Goal: Task Accomplishment & Management: Manage account settings

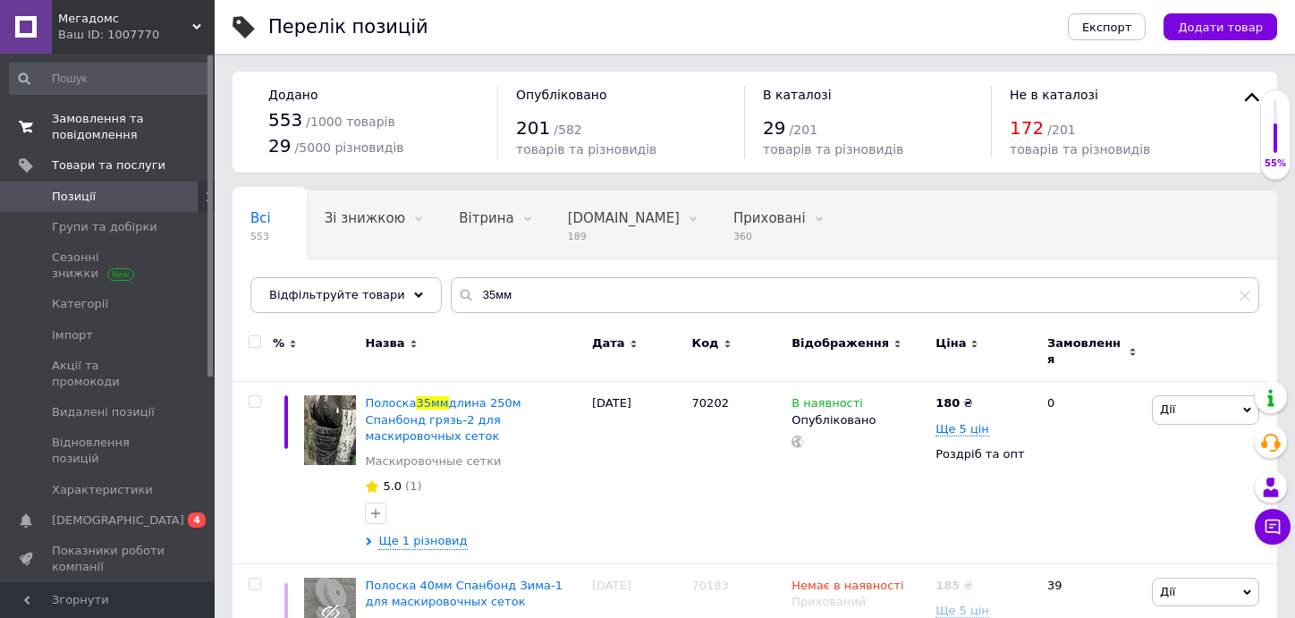
click at [75, 123] on span "Замовлення та повідомлення" at bounding box center [109, 127] width 114 height 32
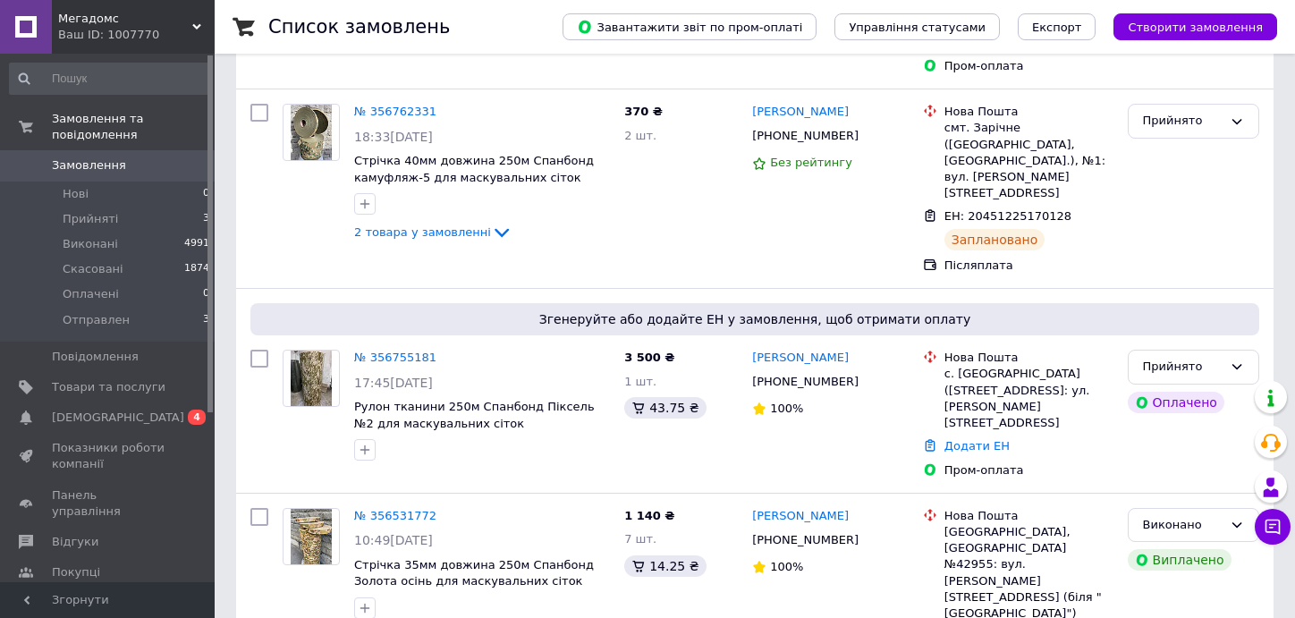
scroll to position [358, 0]
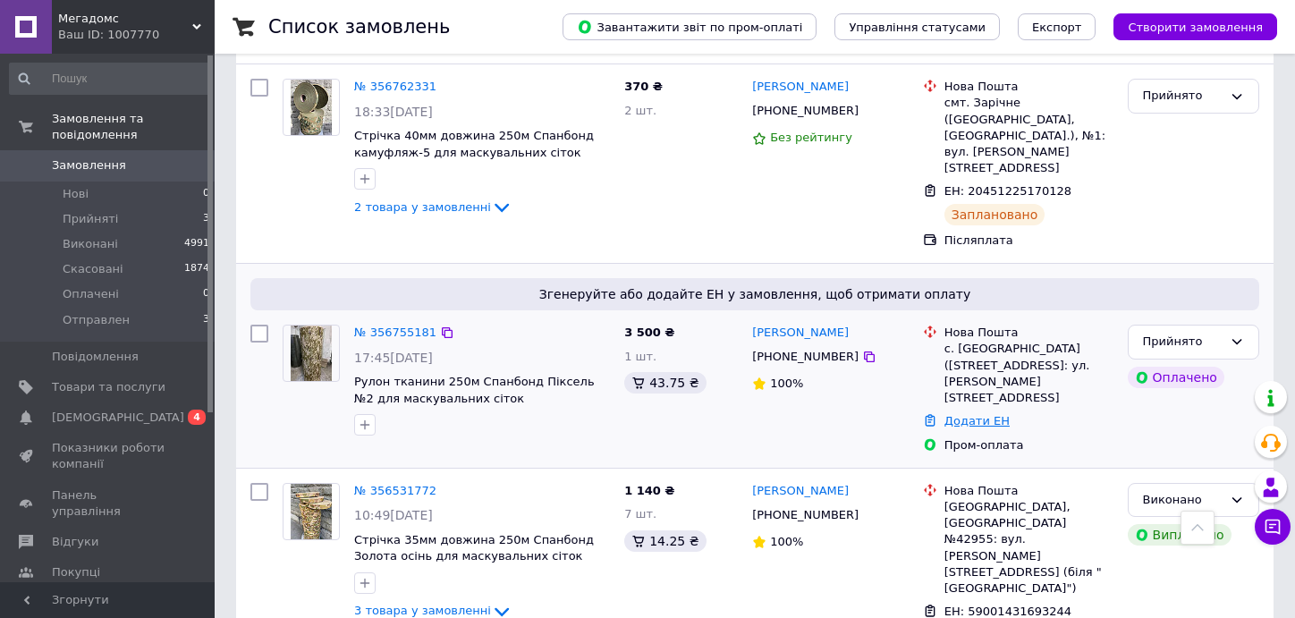
click at [974, 414] on link "Додати ЕН" at bounding box center [976, 420] width 65 height 13
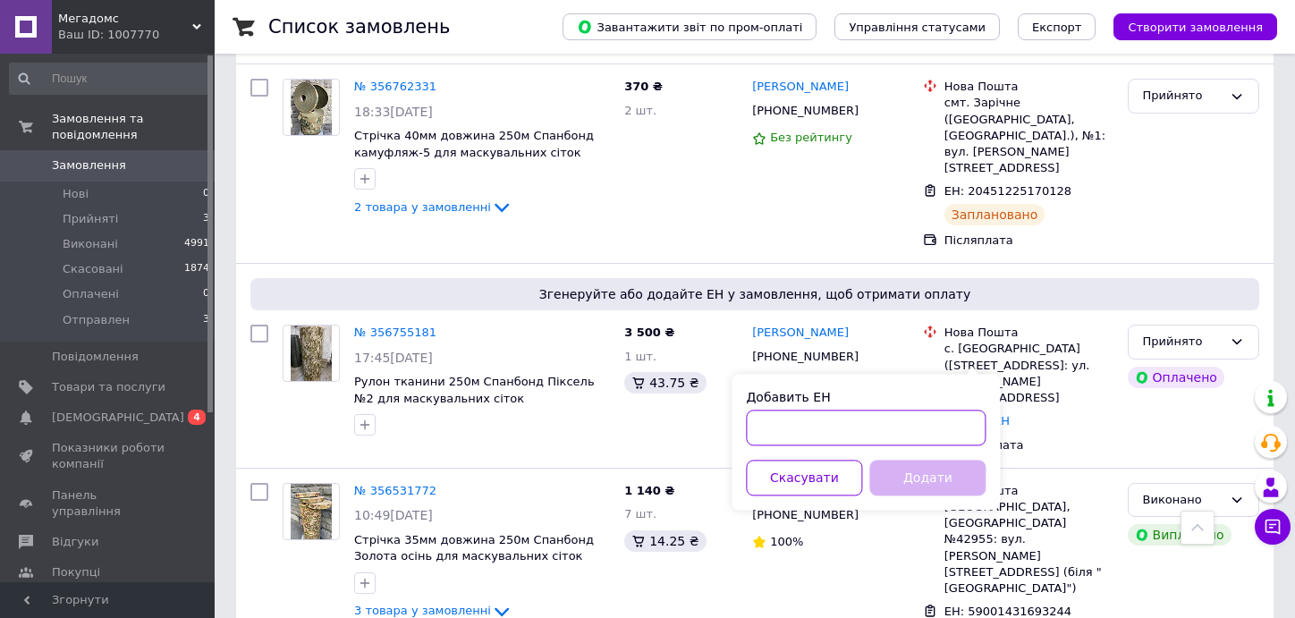
click at [839, 424] on input "Добавить ЕН" at bounding box center [866, 428] width 240 height 36
paste input "20451224519777"
type input "20451224519777"
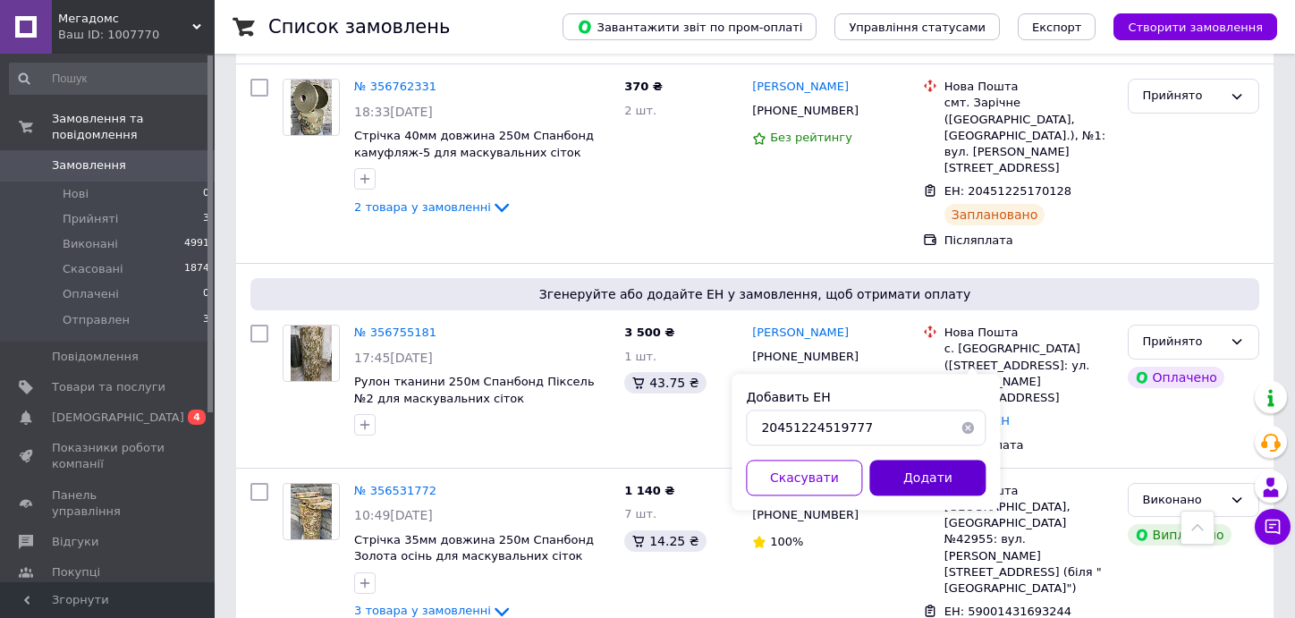
click at [905, 468] on button "Додати" at bounding box center [927, 478] width 116 height 36
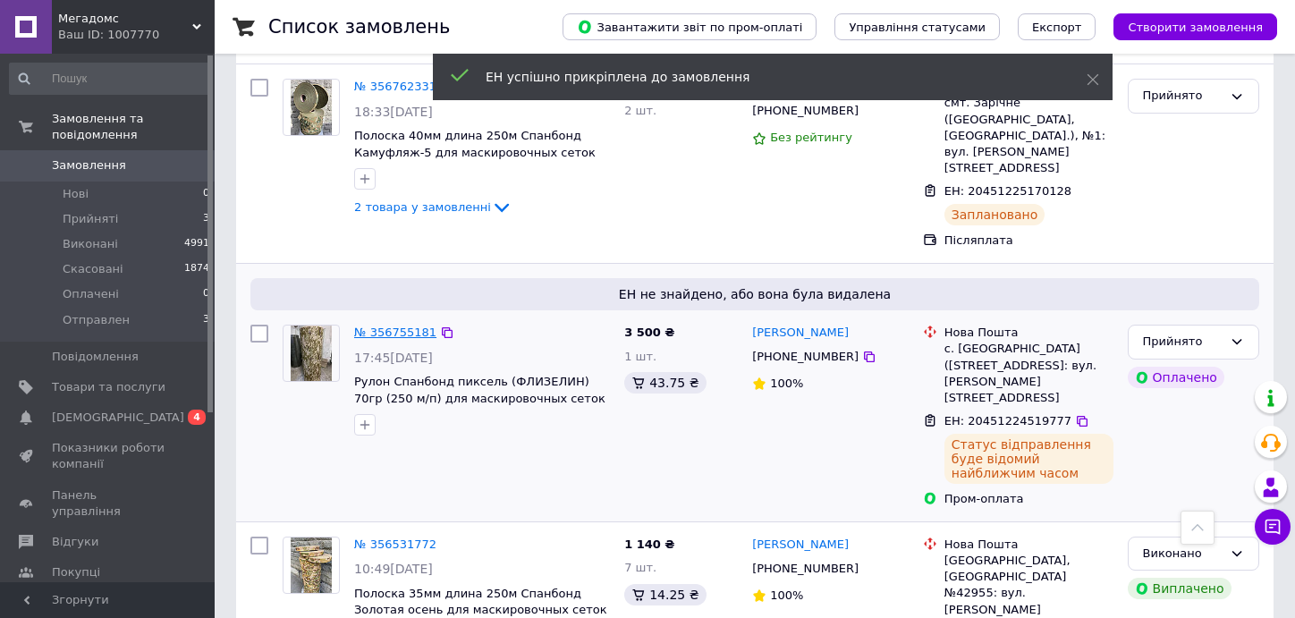
click at [402, 326] on link "№ 356755181" at bounding box center [395, 332] width 82 height 13
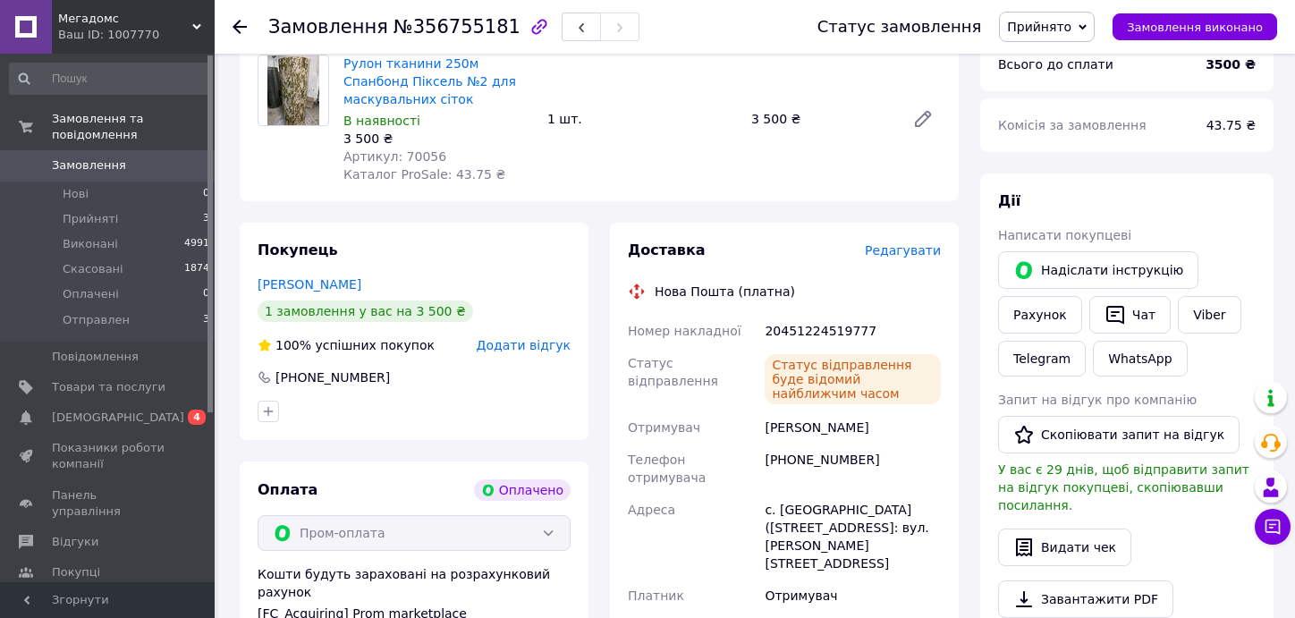
scroll to position [202, 0]
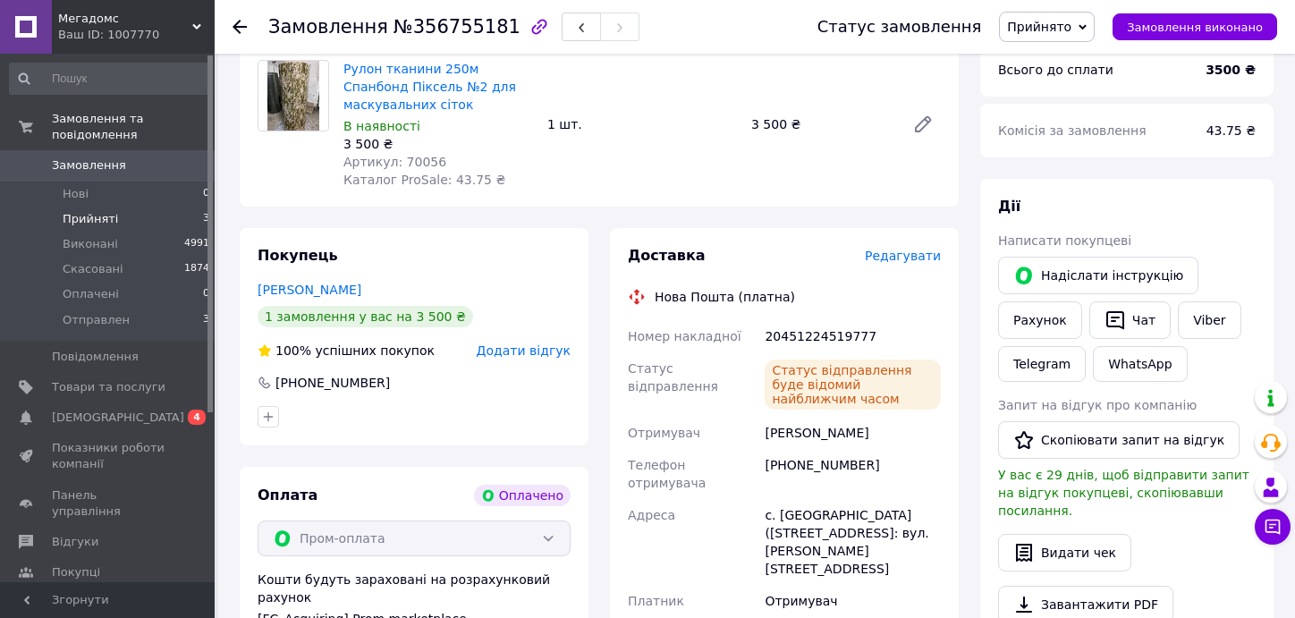
click at [82, 211] on span "Прийняті" at bounding box center [90, 219] width 55 height 16
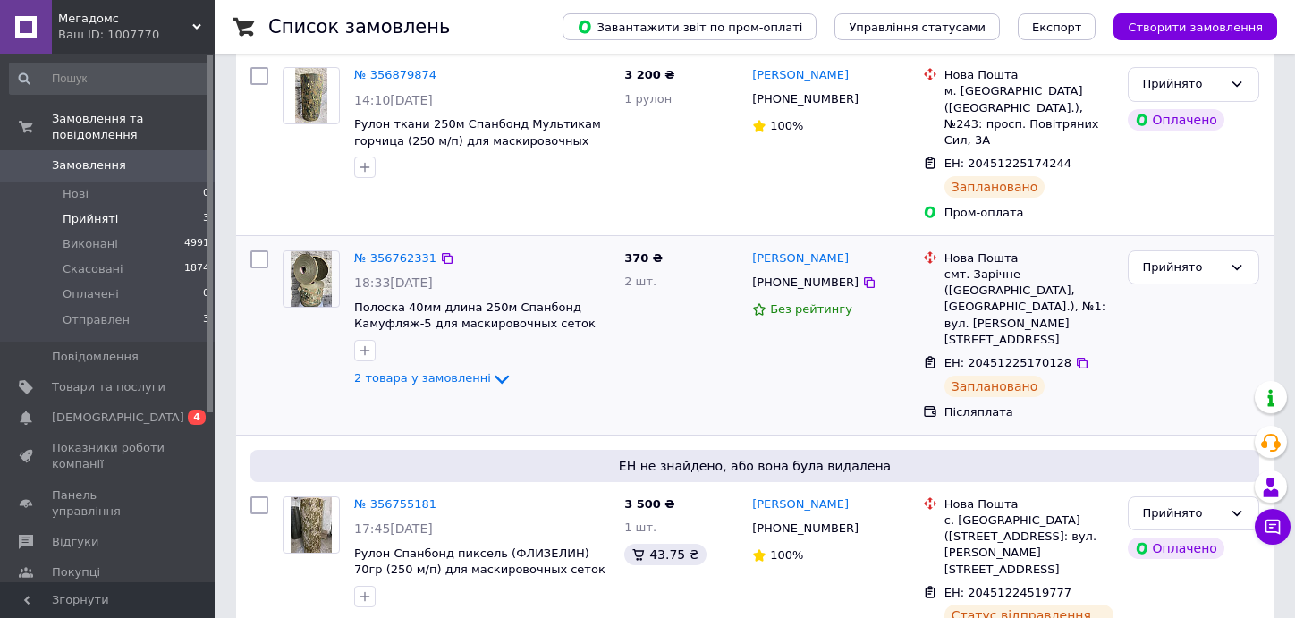
scroll to position [268, 0]
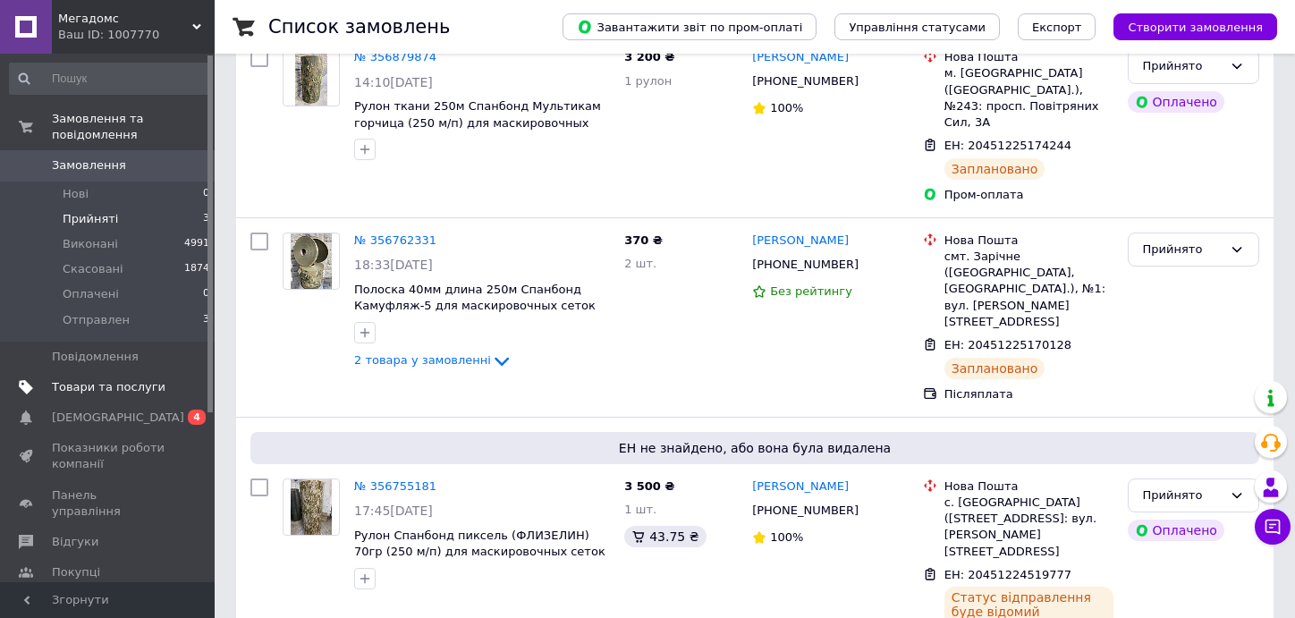
click at [122, 379] on span "Товари та послуги" at bounding box center [109, 387] width 114 height 16
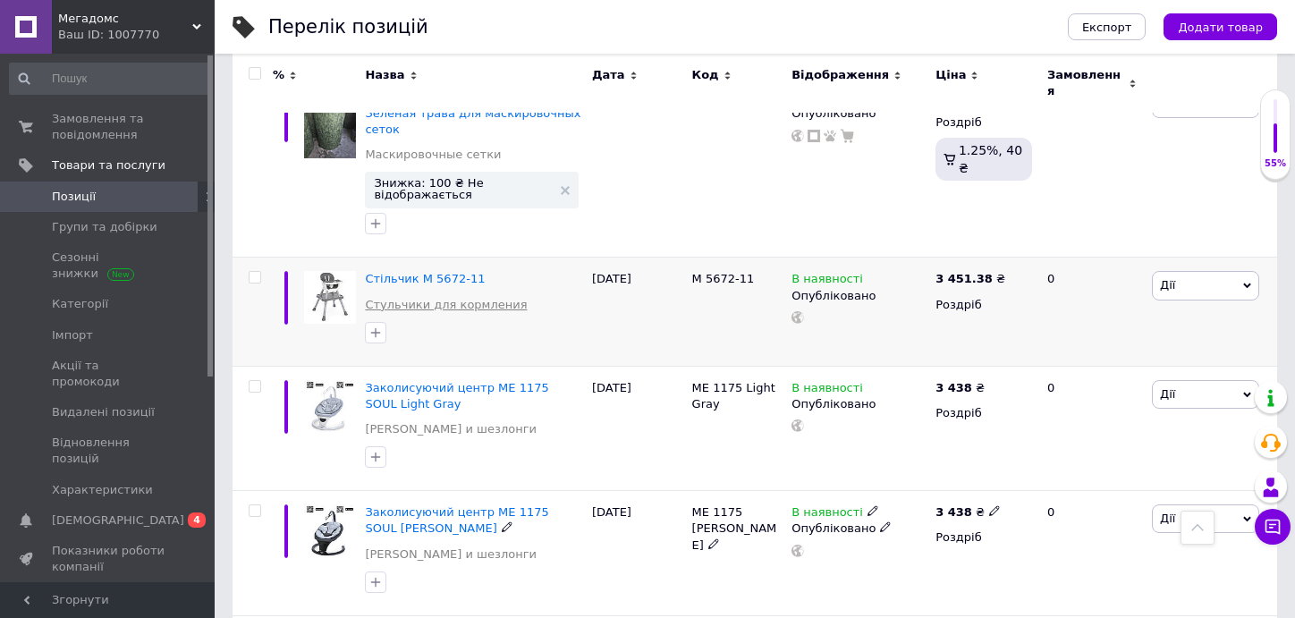
scroll to position [1431, 0]
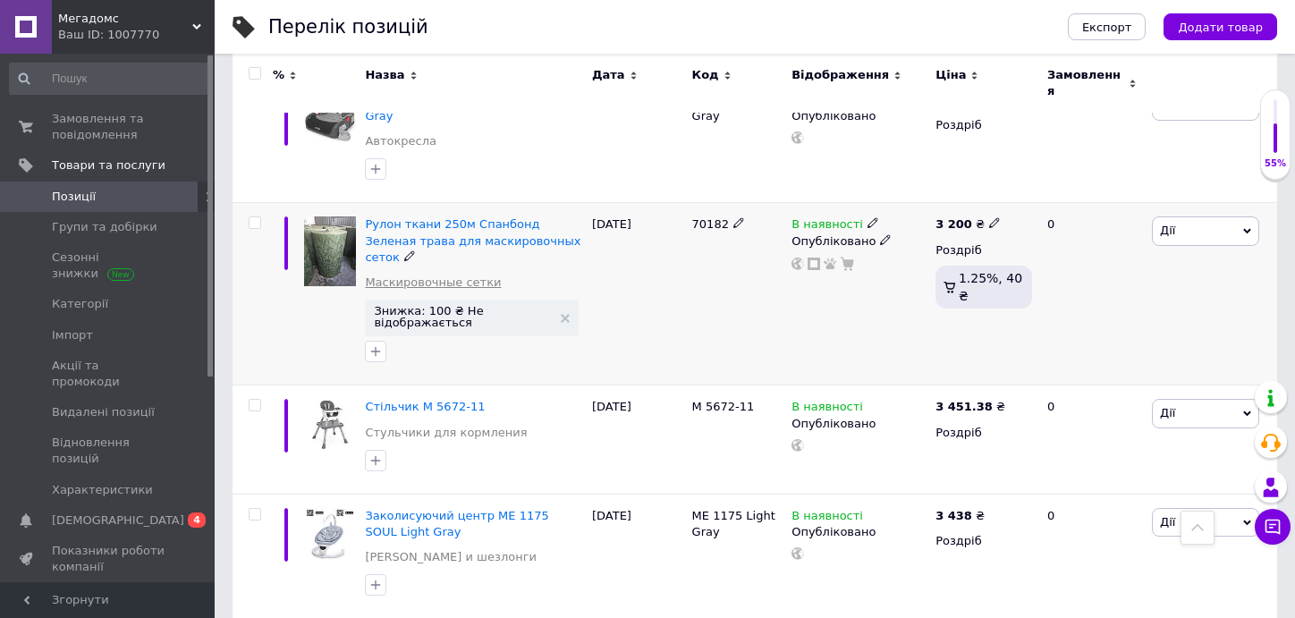
click at [401, 275] on link "Маскировочные сетки" at bounding box center [433, 283] width 136 height 16
